Goal: Register for event/course

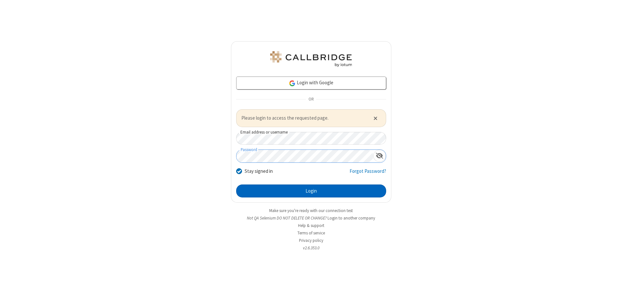
click at [311, 191] on button "Login" at bounding box center [311, 190] width 150 height 13
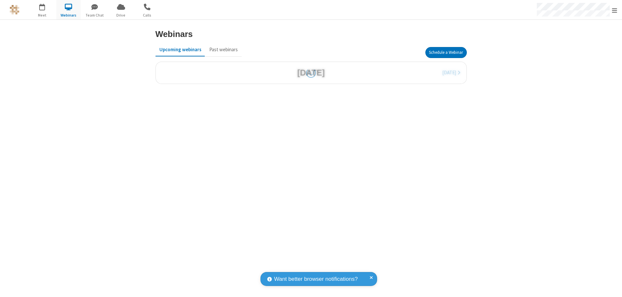
click at [446, 53] on button "Schedule a Webinar" at bounding box center [446, 52] width 41 height 11
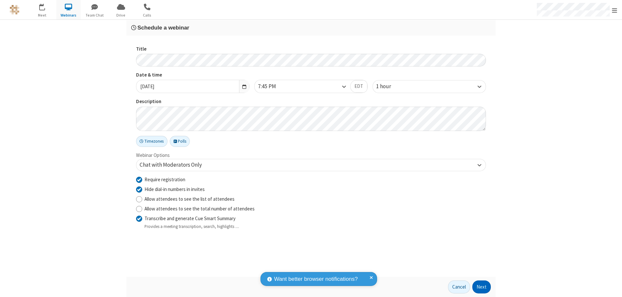
click at [139, 179] on input "Require registration" at bounding box center [139, 179] width 6 height 7
checkbox input "false"
click at [482, 287] on button "Next" at bounding box center [482, 286] width 18 height 13
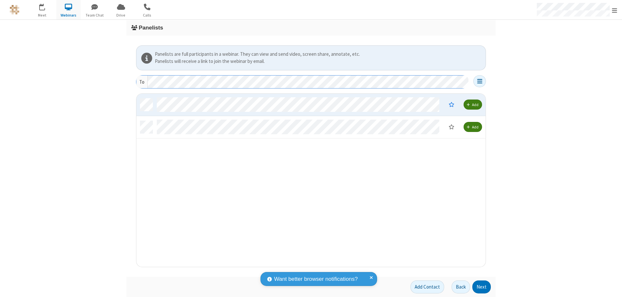
scroll to position [168, 345]
click at [482, 287] on button "Next" at bounding box center [482, 286] width 18 height 13
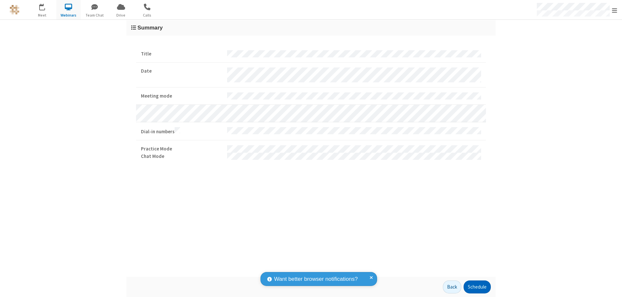
click at [477, 287] on button "Schedule" at bounding box center [477, 286] width 27 height 13
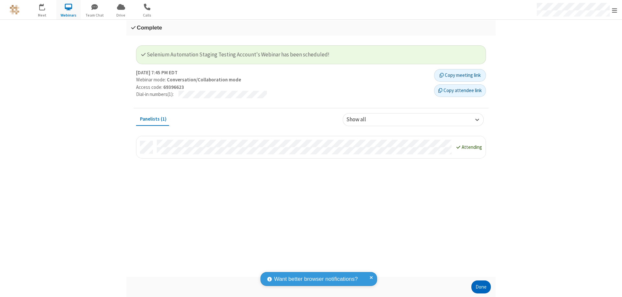
click at [481, 287] on button "Done" at bounding box center [481, 286] width 19 height 13
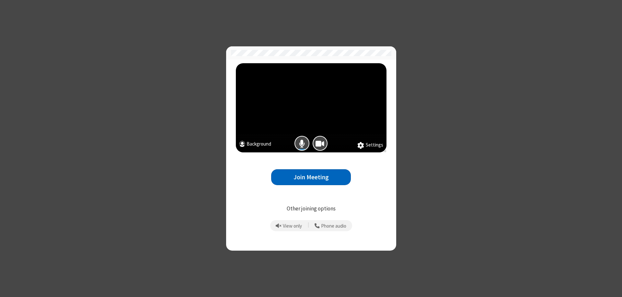
click at [311, 177] on button "Join Meeting" at bounding box center [311, 177] width 80 height 16
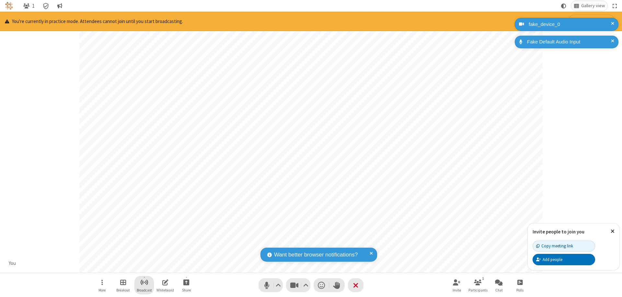
click at [144, 282] on span "Start broadcast" at bounding box center [144, 282] width 8 height 8
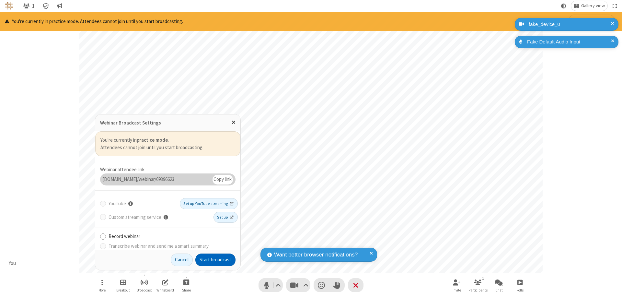
click at [216, 260] on button "Start broadcast" at bounding box center [215, 259] width 40 height 13
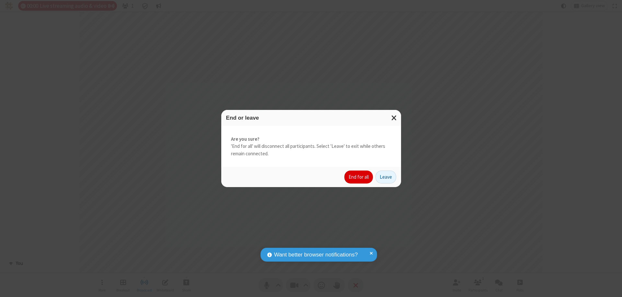
click at [359, 177] on button "End for all" at bounding box center [359, 176] width 29 height 13
